Goal: Check status

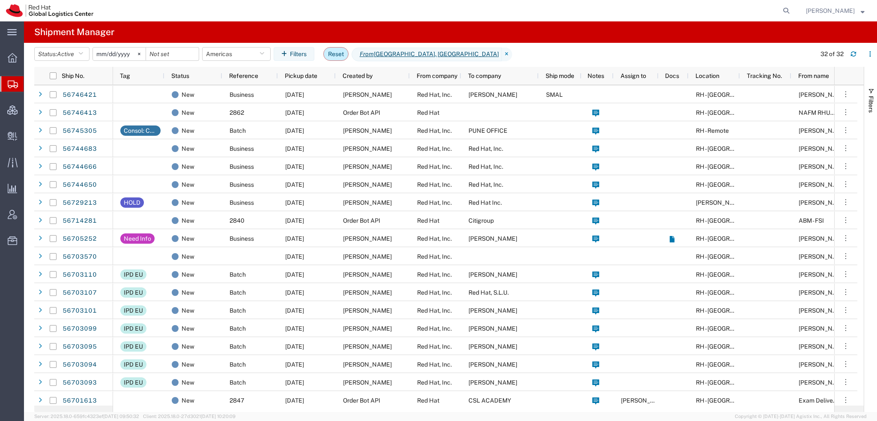
click at [339, 57] on button "Reset" at bounding box center [335, 54] width 25 height 14
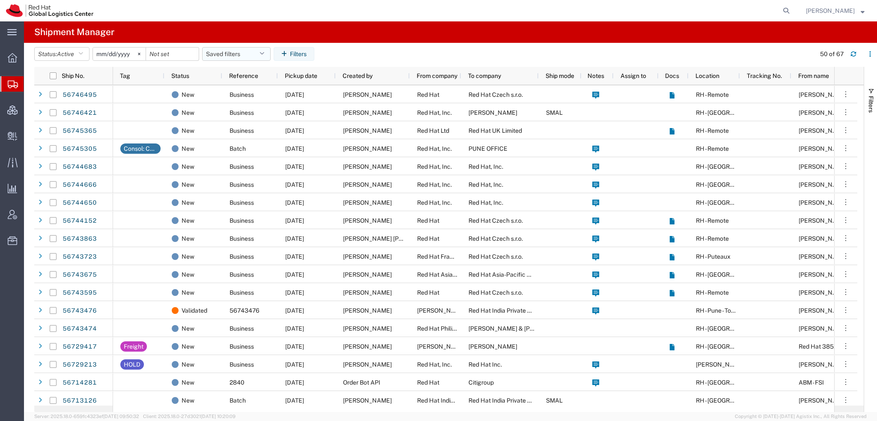
click at [264, 53] on icon "button" at bounding box center [261, 54] width 5 height 6
click at [233, 95] on span "Americas" at bounding box center [259, 91] width 112 height 16
type input "[DATE]"
